Goal: Check status: Check status

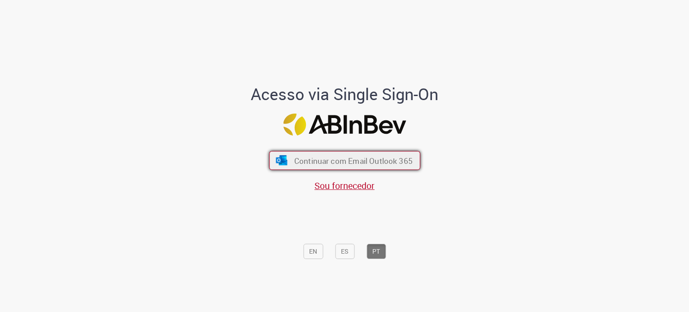
click at [379, 161] on span "Continuar com Email Outlook 365" at bounding box center [353, 160] width 118 height 10
